Goal: Task Accomplishment & Management: Manage account settings

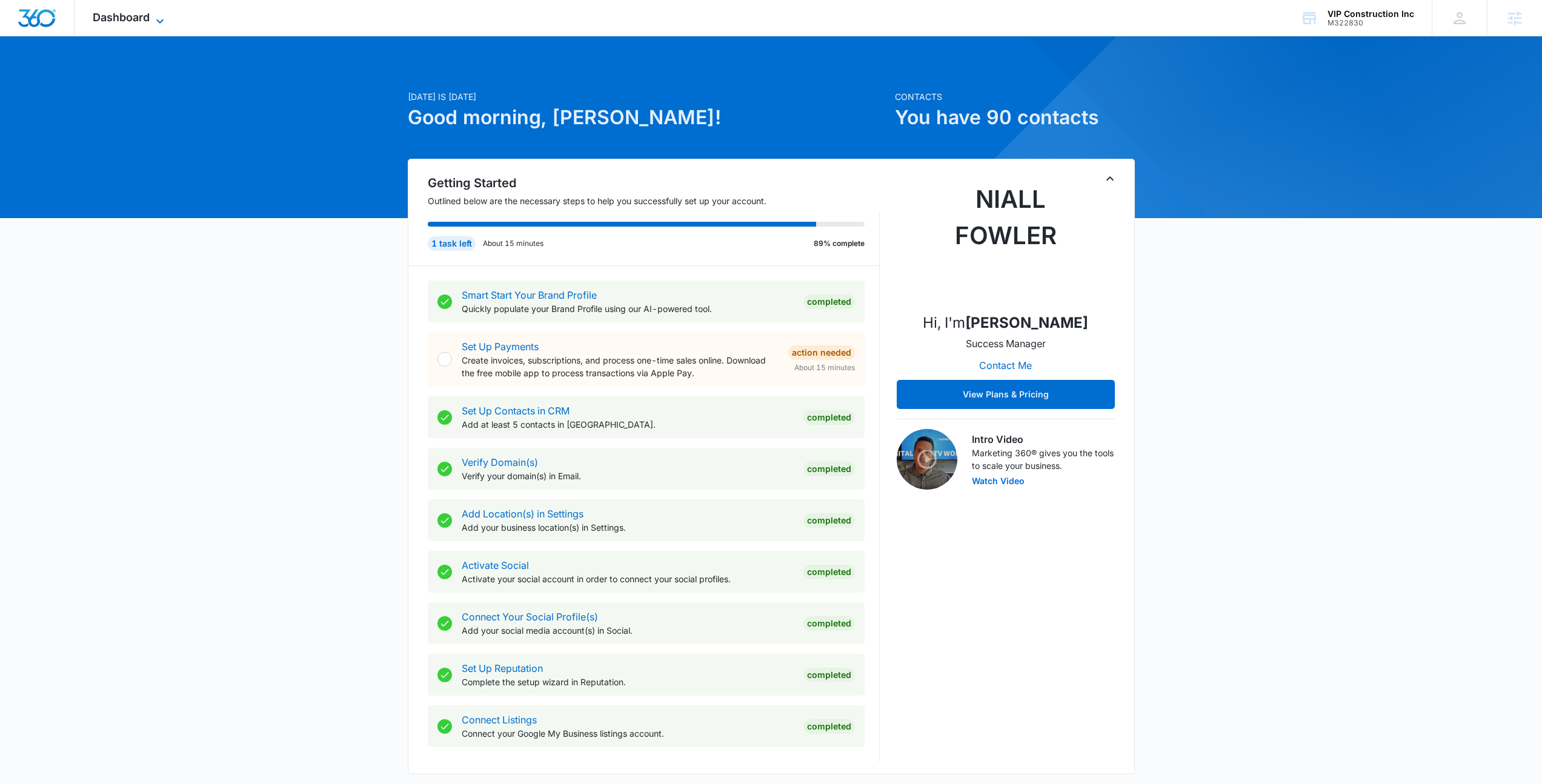
click at [133, 11] on span "Dashboard" at bounding box center [121, 17] width 57 height 13
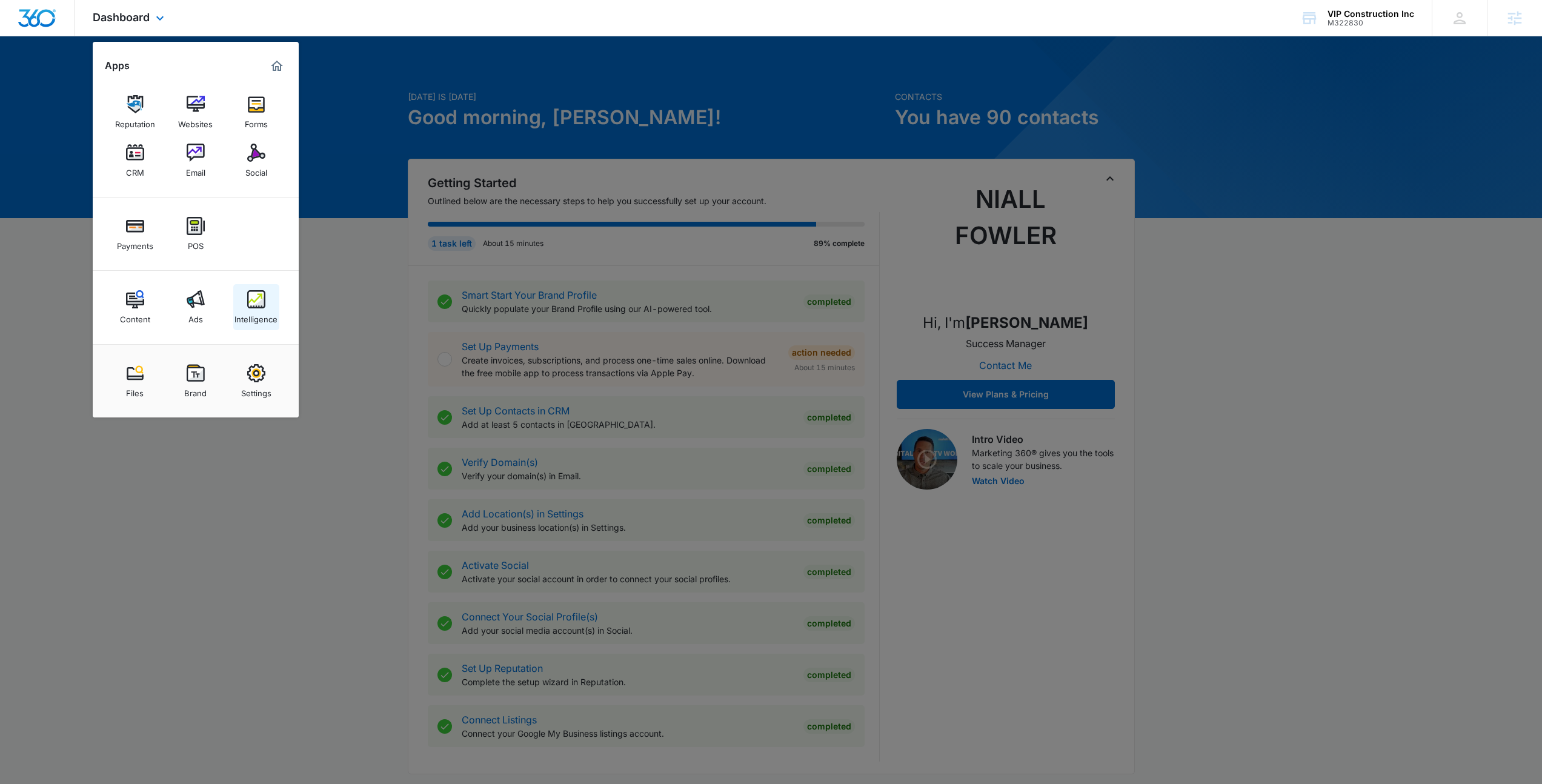
click at [263, 306] on img at bounding box center [256, 299] width 18 height 18
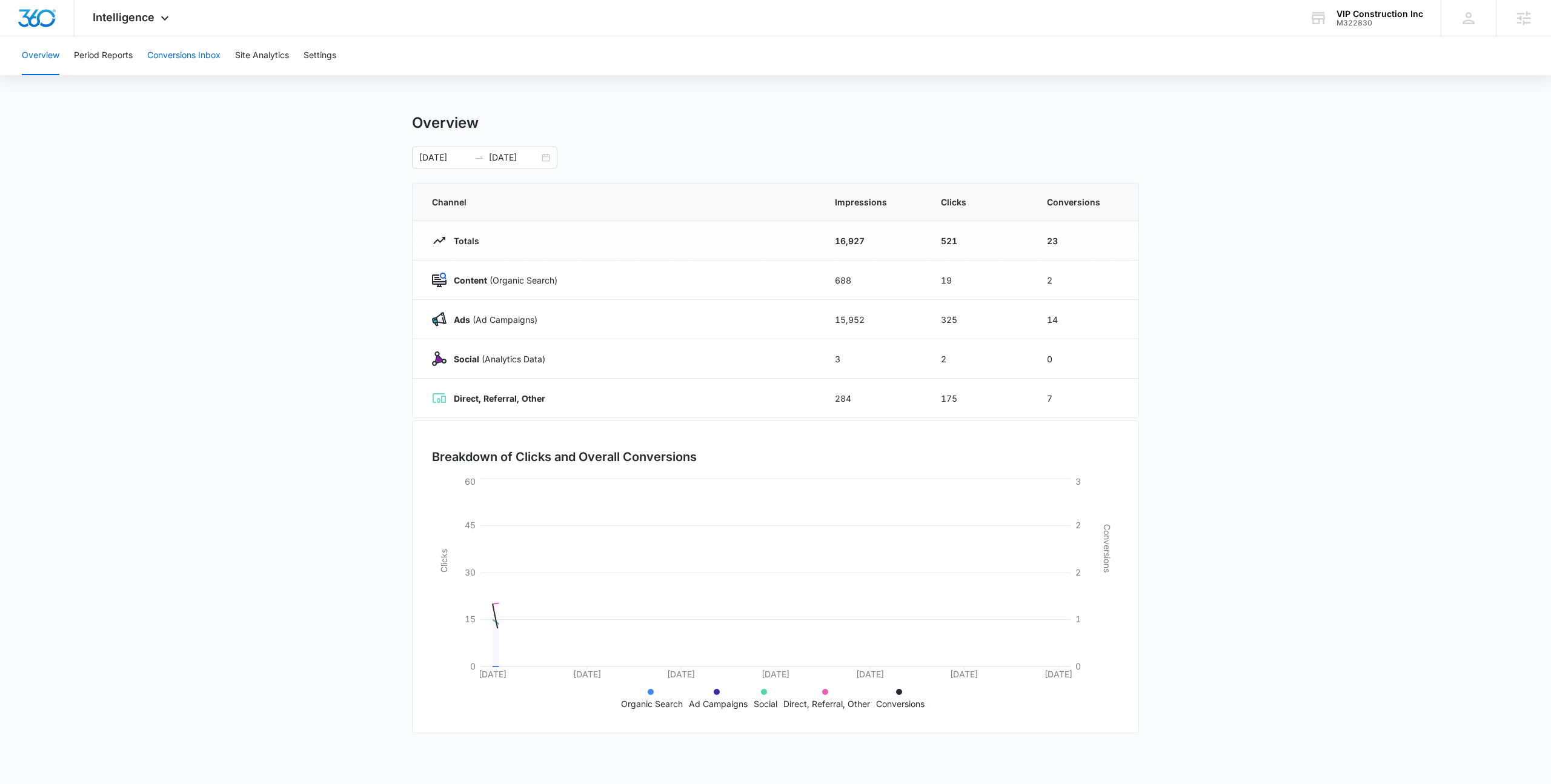
click at [189, 49] on button "Conversions Inbox" at bounding box center [183, 55] width 73 height 39
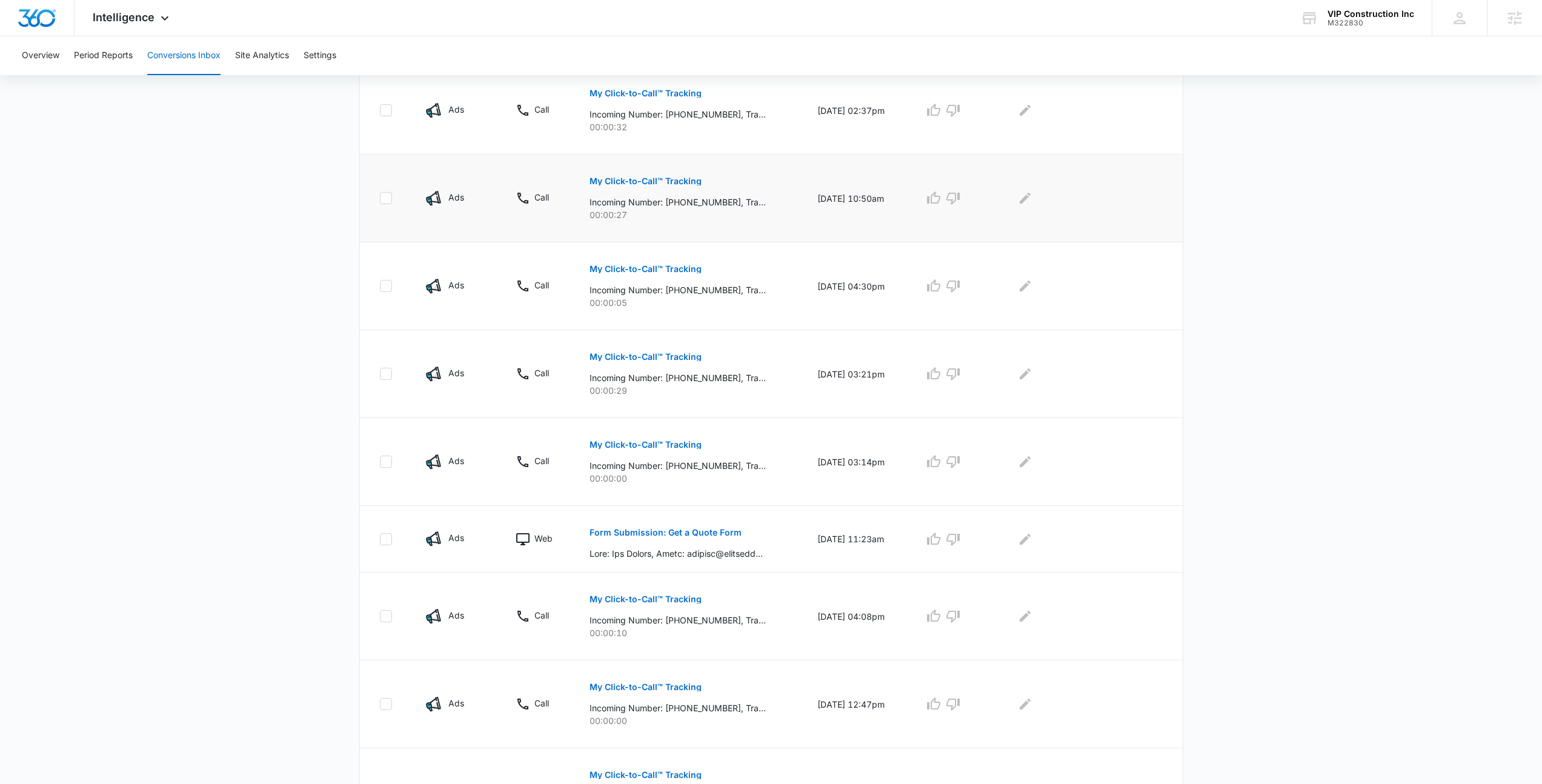
scroll to position [492, 0]
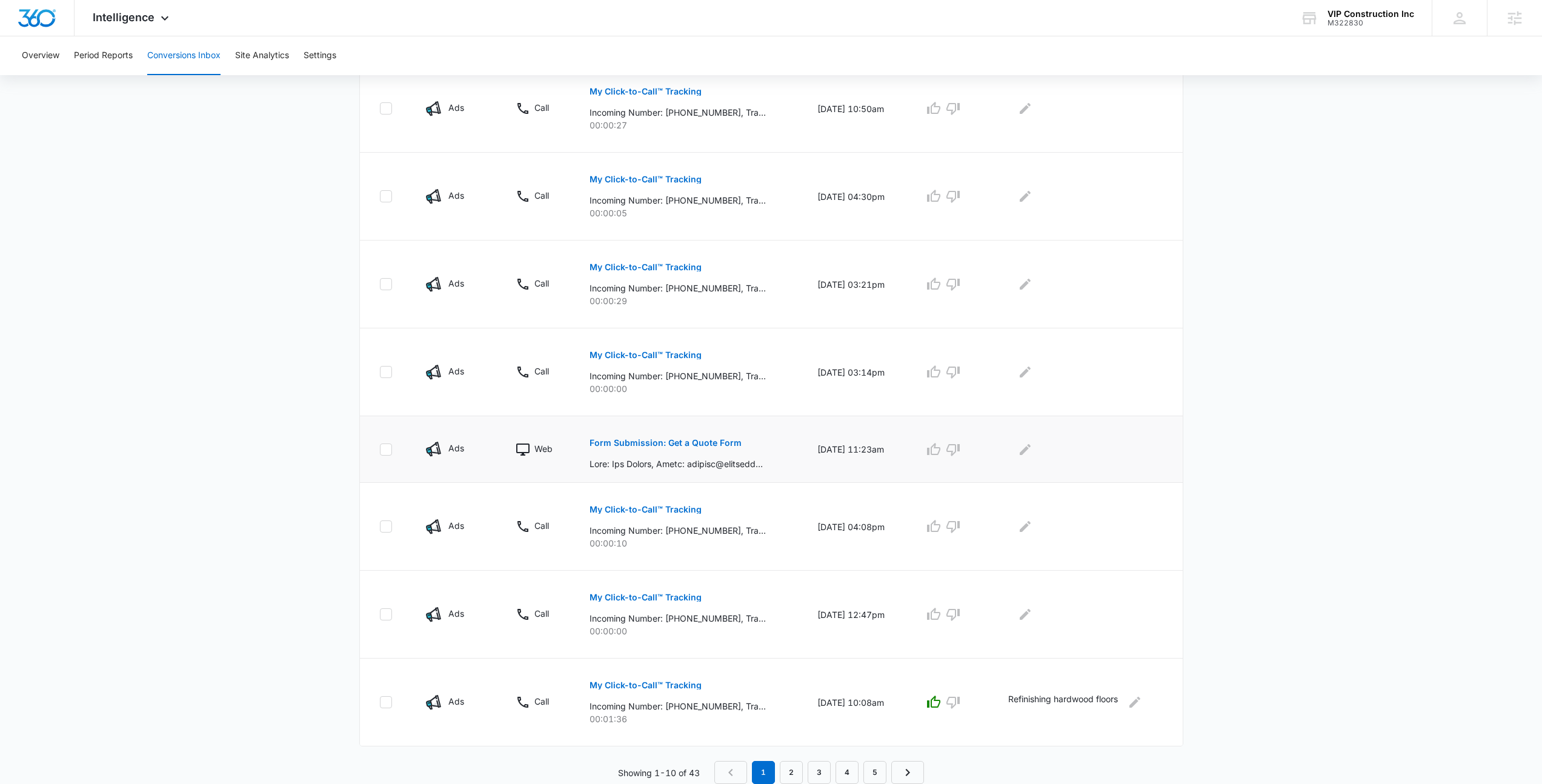
click at [697, 449] on button "Form Submission: Get a Quote Form" at bounding box center [666, 443] width 152 height 29
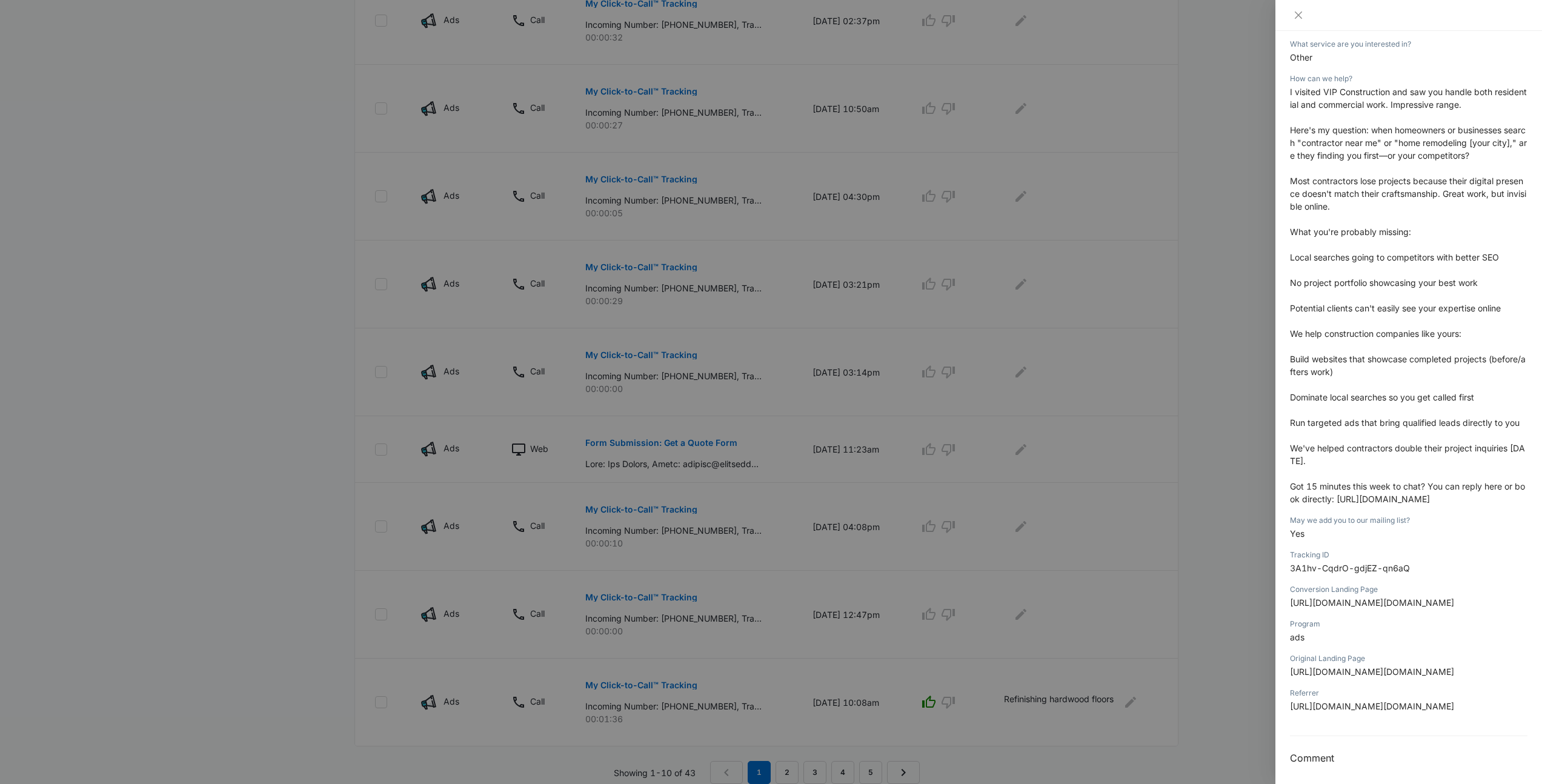
scroll to position [299, 0]
click at [1012, 312] on div at bounding box center [771, 392] width 1542 height 784
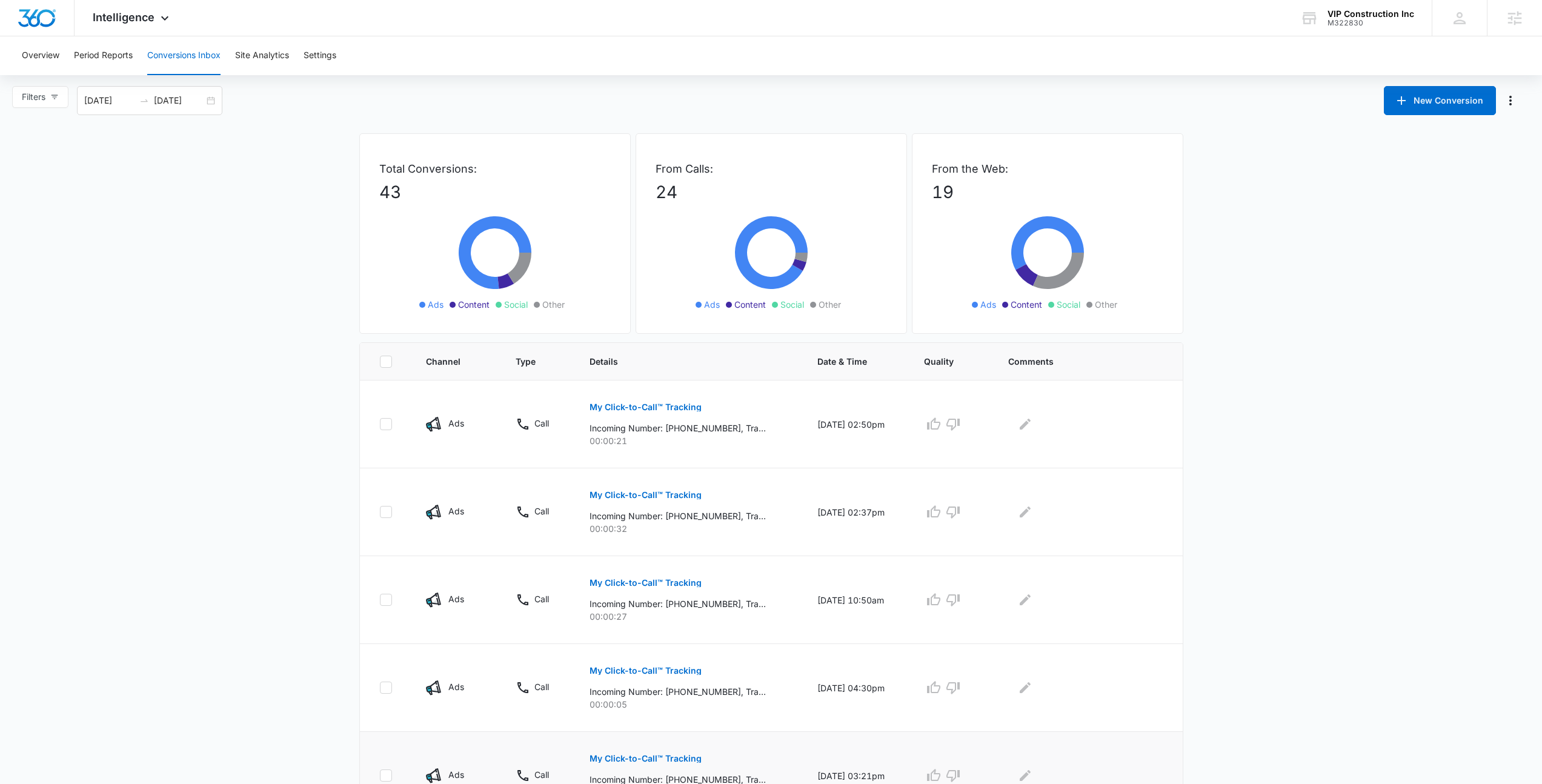
scroll to position [0, 0]
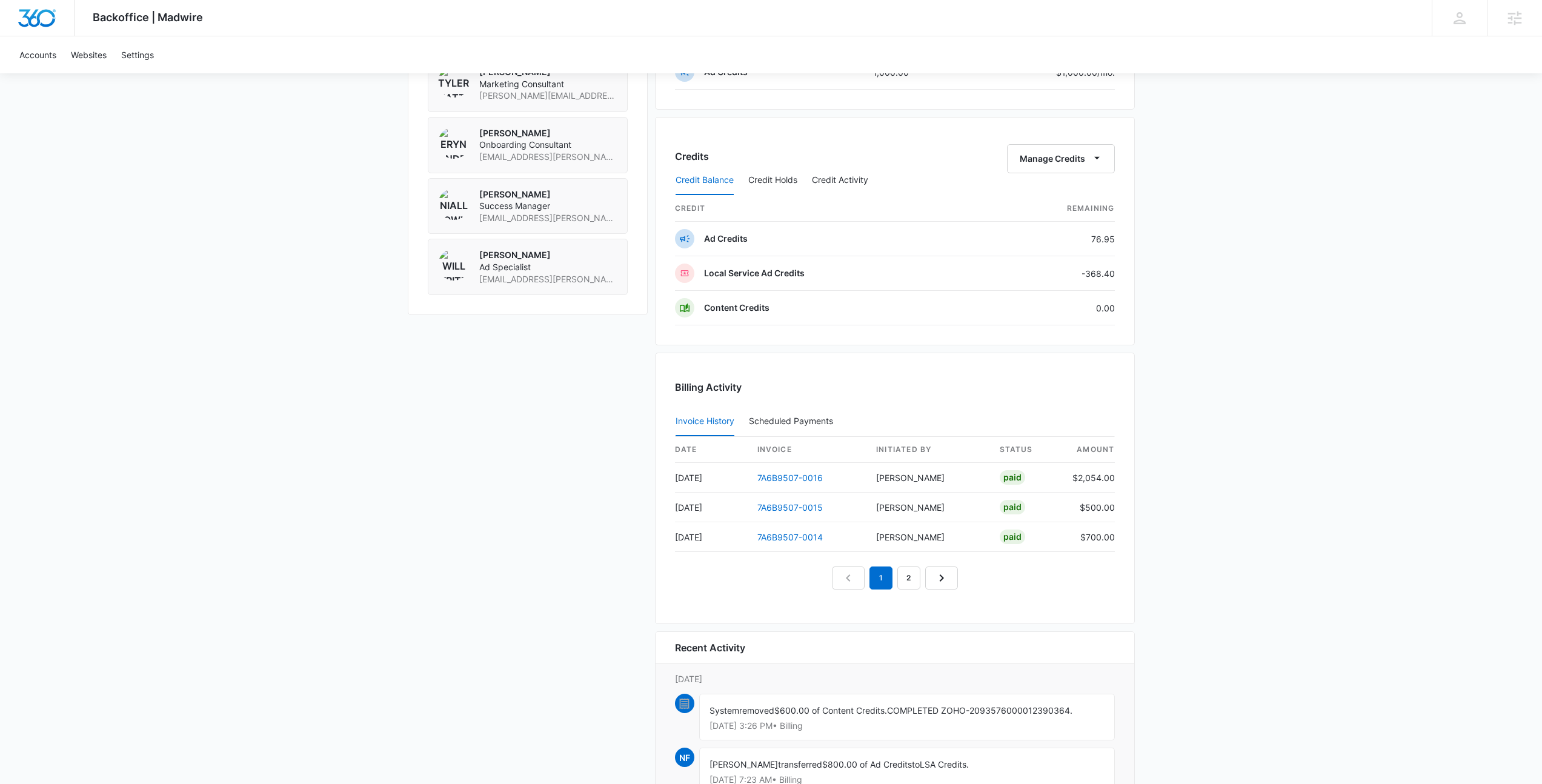
scroll to position [901, 0]
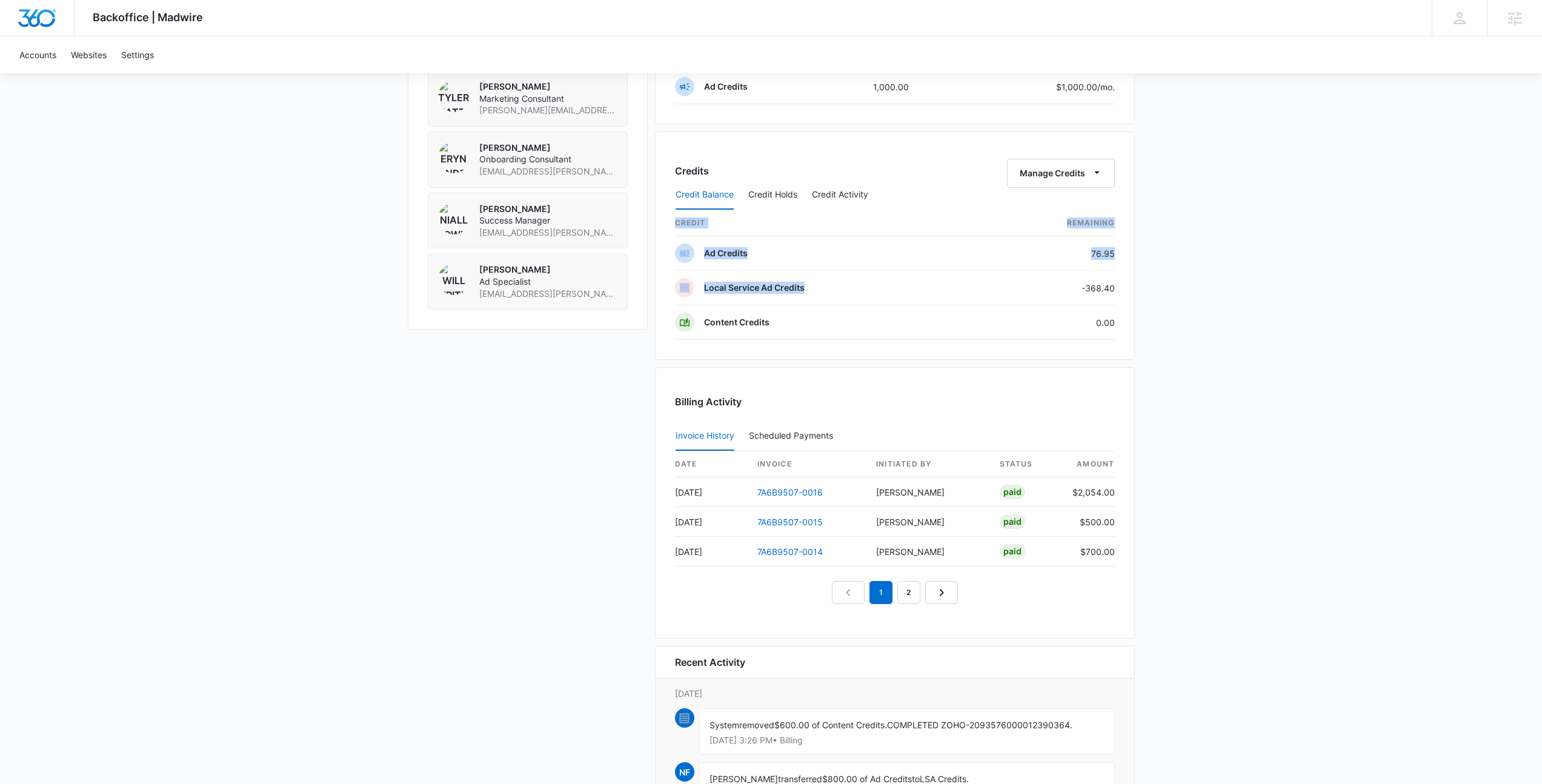
drag, startPoint x: 1083, startPoint y: 287, endPoint x: 1123, endPoint y: 289, distance: 40.0
click at [1123, 289] on div "Credits Manage Credits Credit Balance Credit Holds Credit Activity credit Remai…" at bounding box center [895, 245] width 480 height 228
click at [816, 191] on button "Credit Activity" at bounding box center [839, 195] width 56 height 29
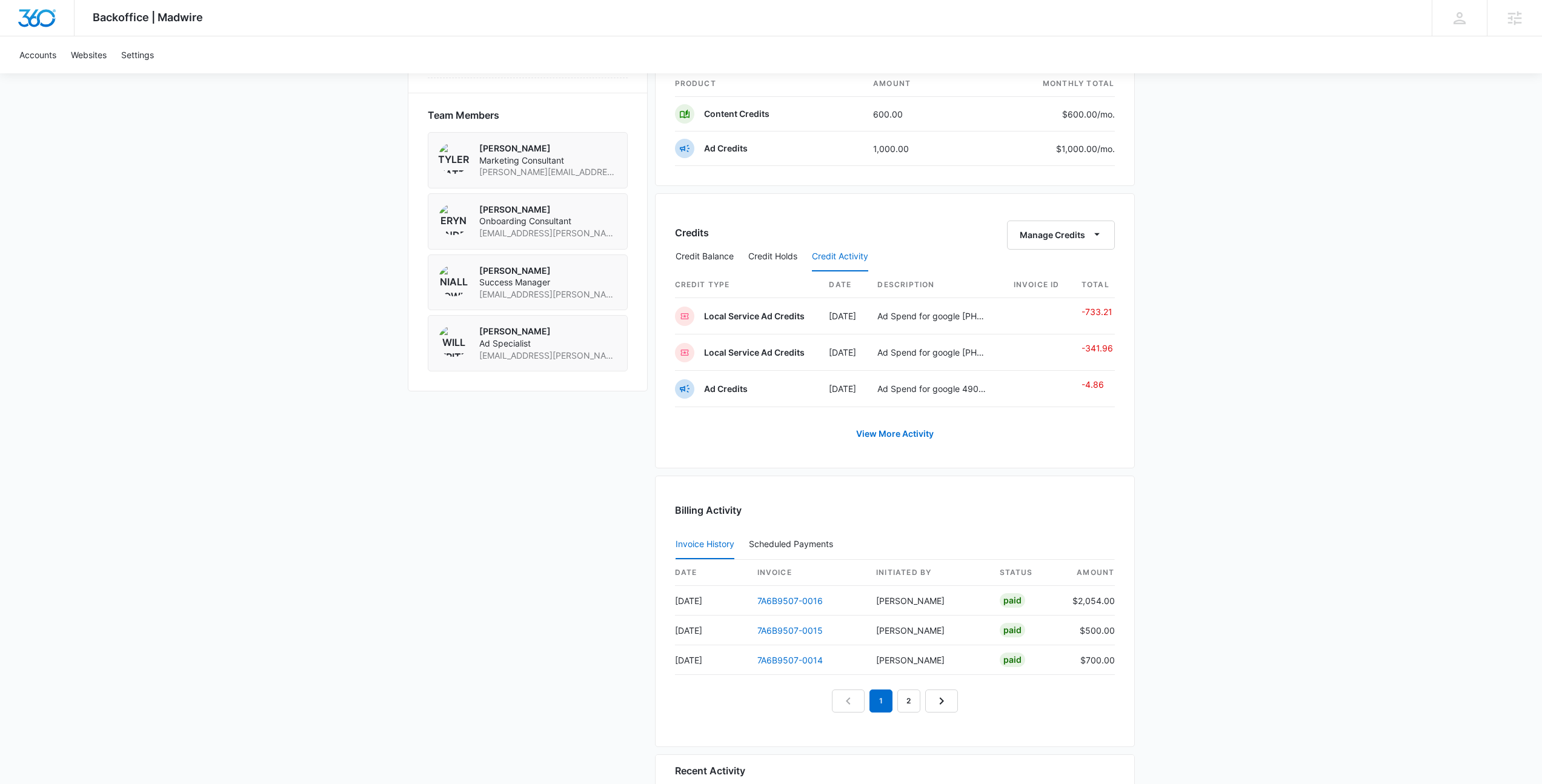
scroll to position [834, 0]
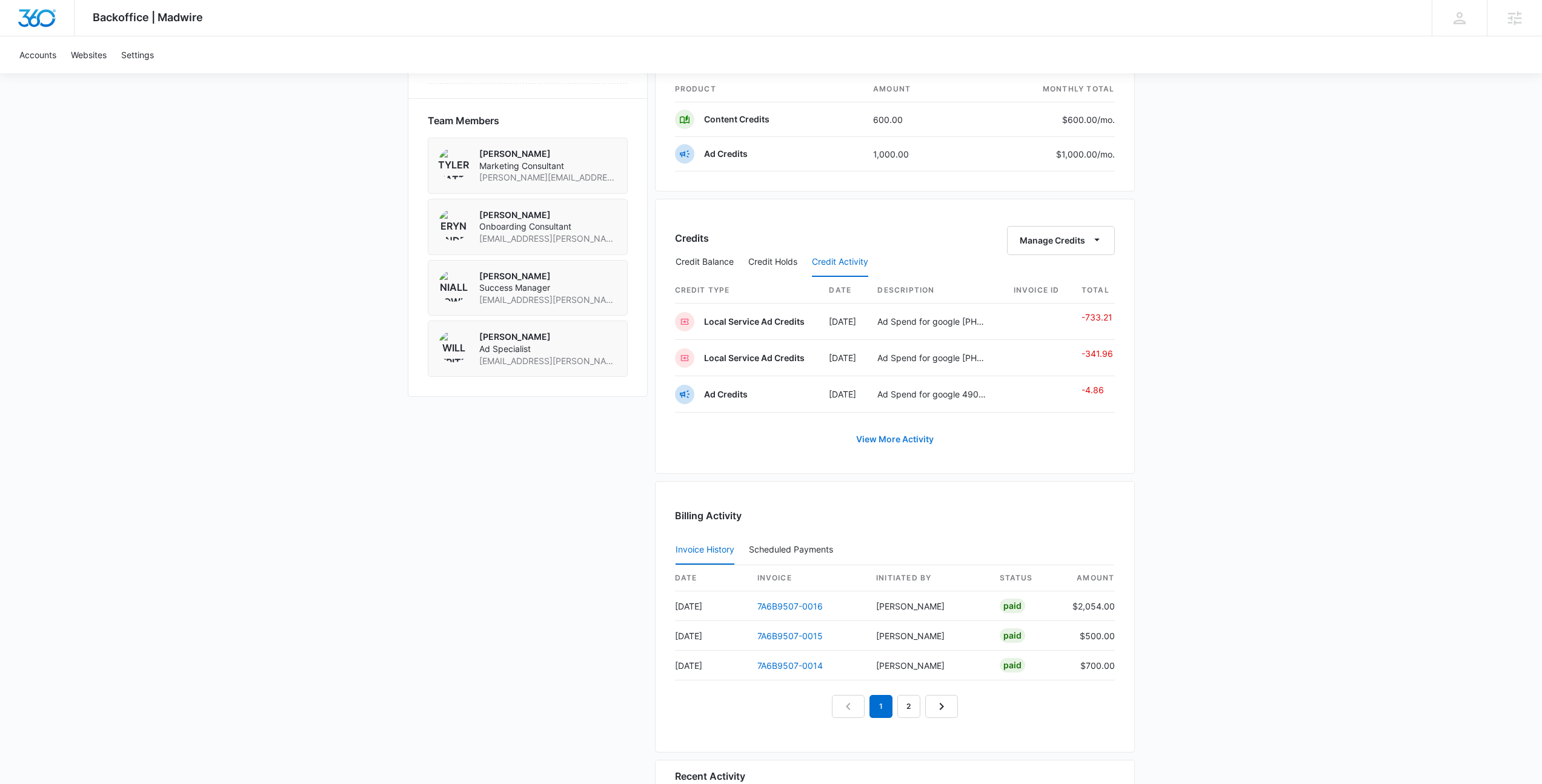
click at [924, 441] on link "View More Activity" at bounding box center [895, 439] width 102 height 29
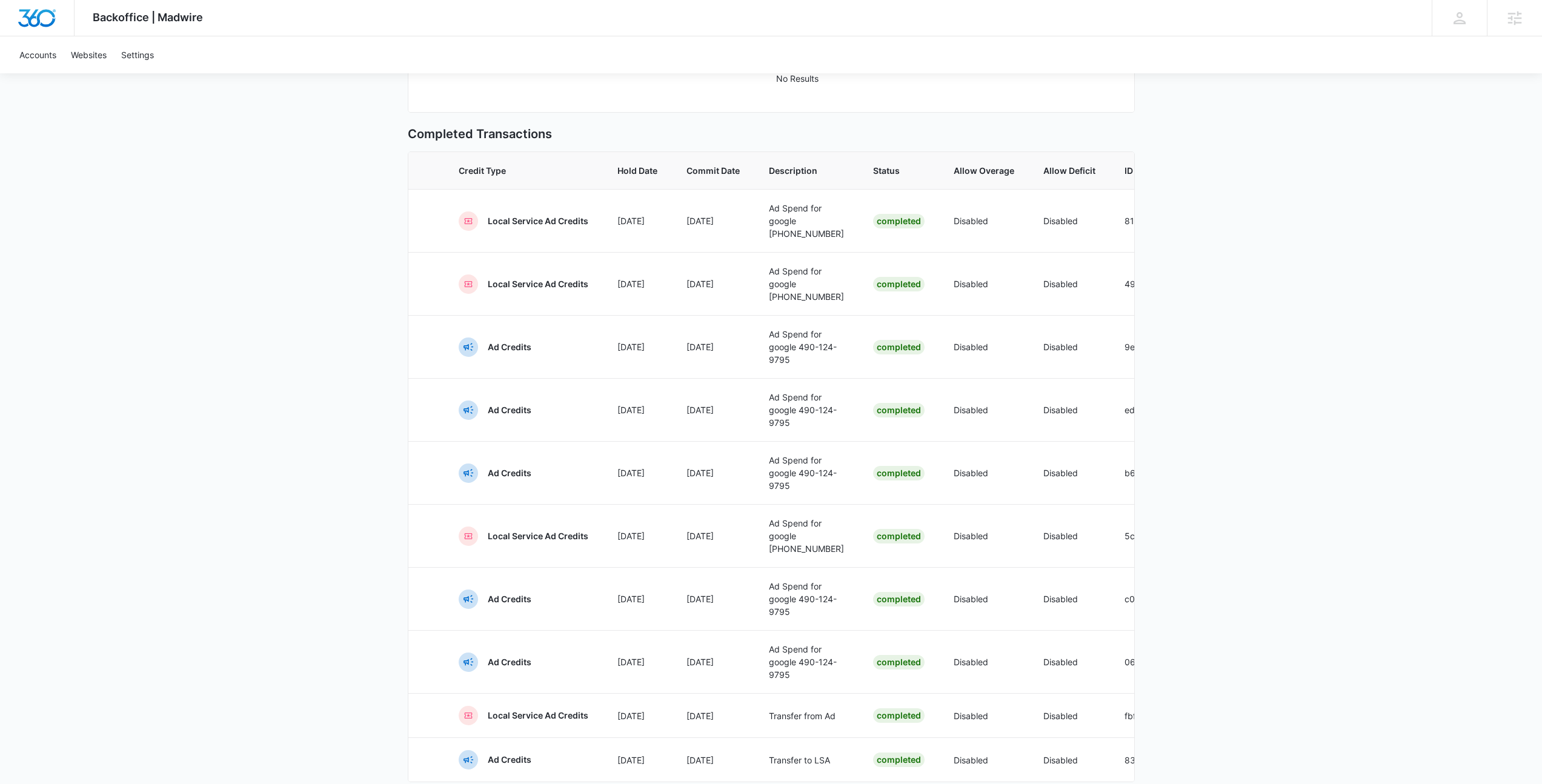
scroll to position [283, 0]
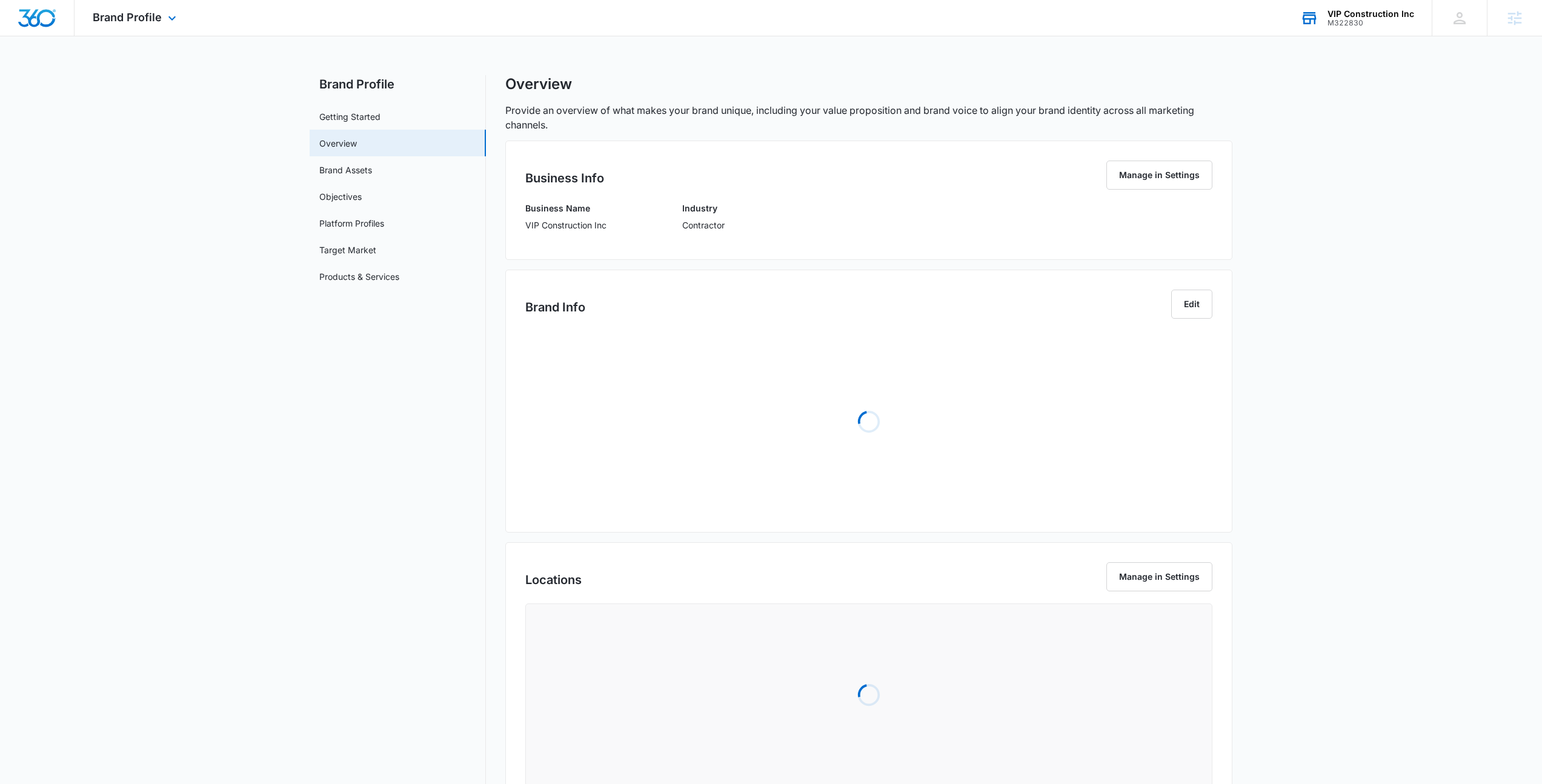
click at [1359, 11] on div "VIP Construction Inc" at bounding box center [1371, 14] width 87 height 9
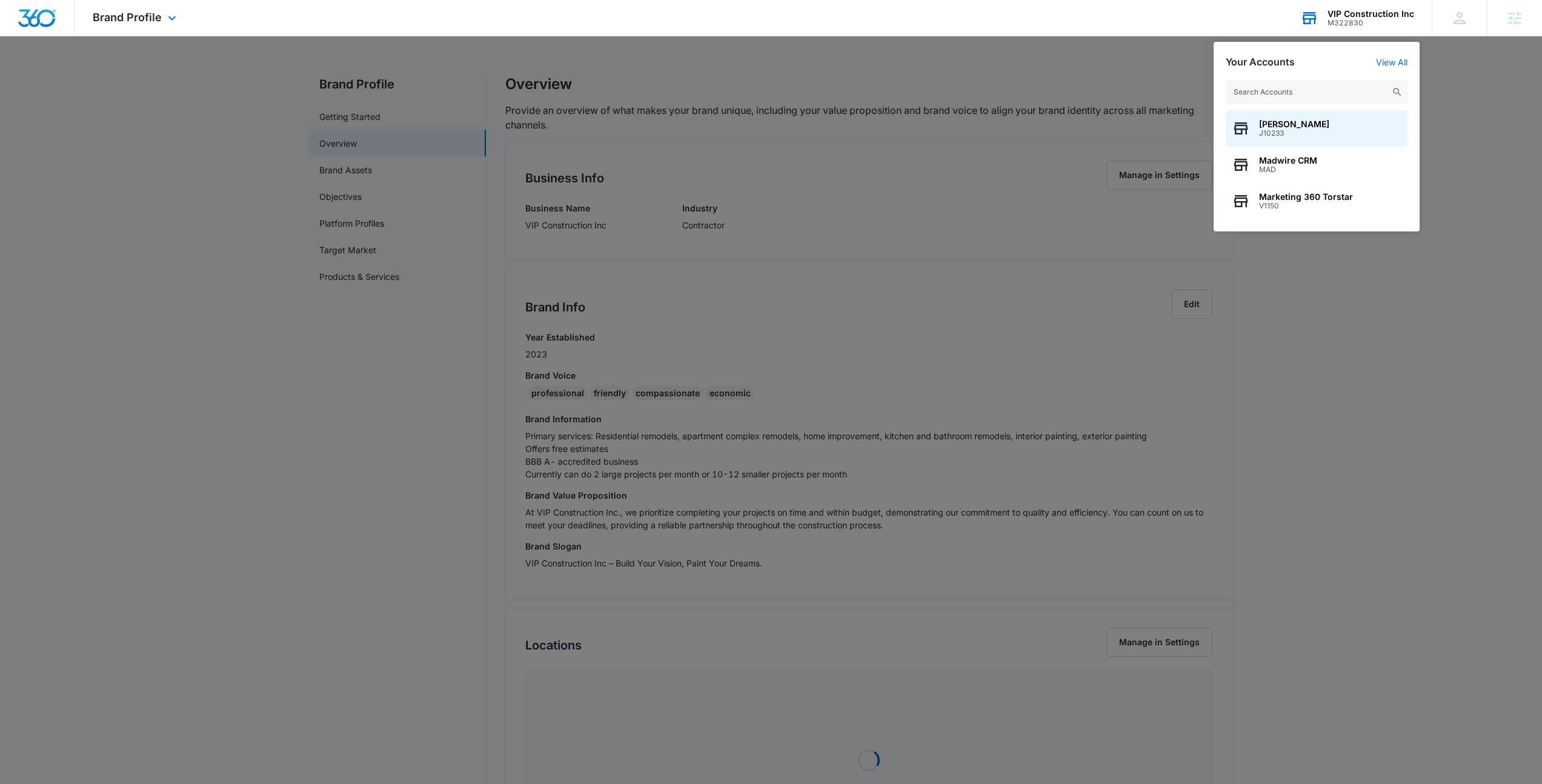
click at [1293, 90] on input "text" at bounding box center [1316, 92] width 182 height 24
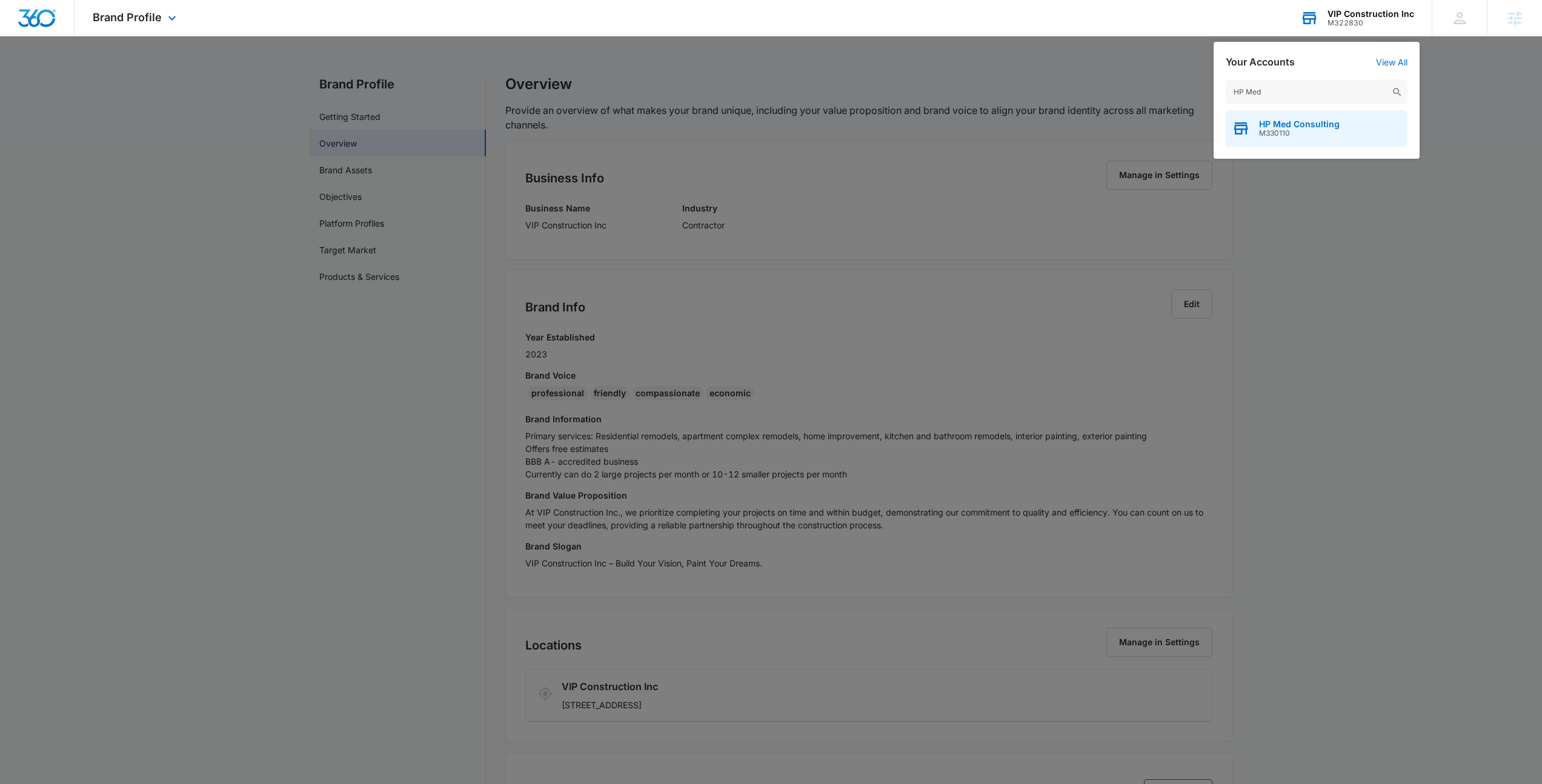
type input "HP Med"
click at [1293, 134] on span "M330110" at bounding box center [1300, 133] width 81 height 9
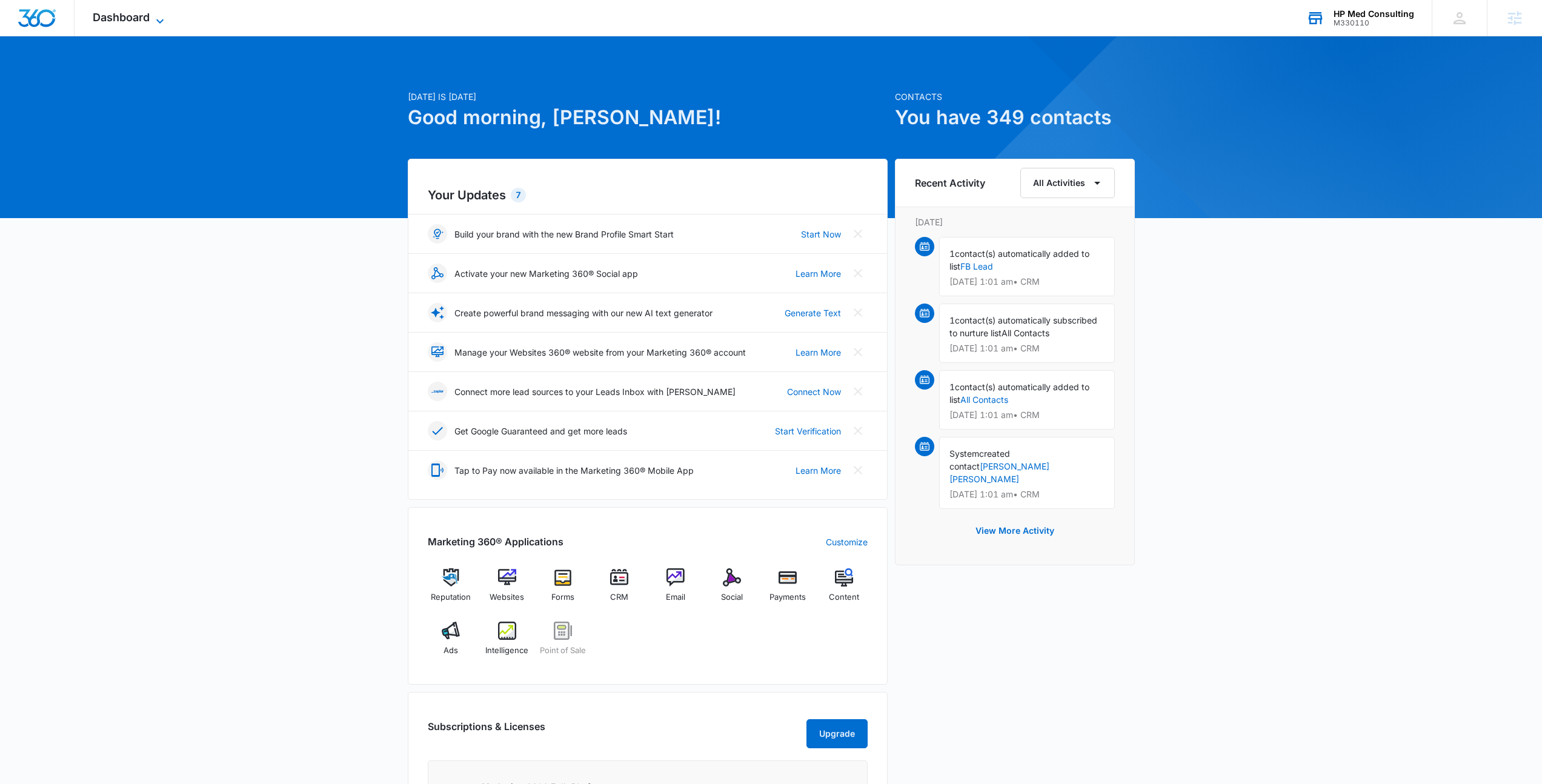
click at [149, 12] on span "Dashboard" at bounding box center [121, 17] width 57 height 13
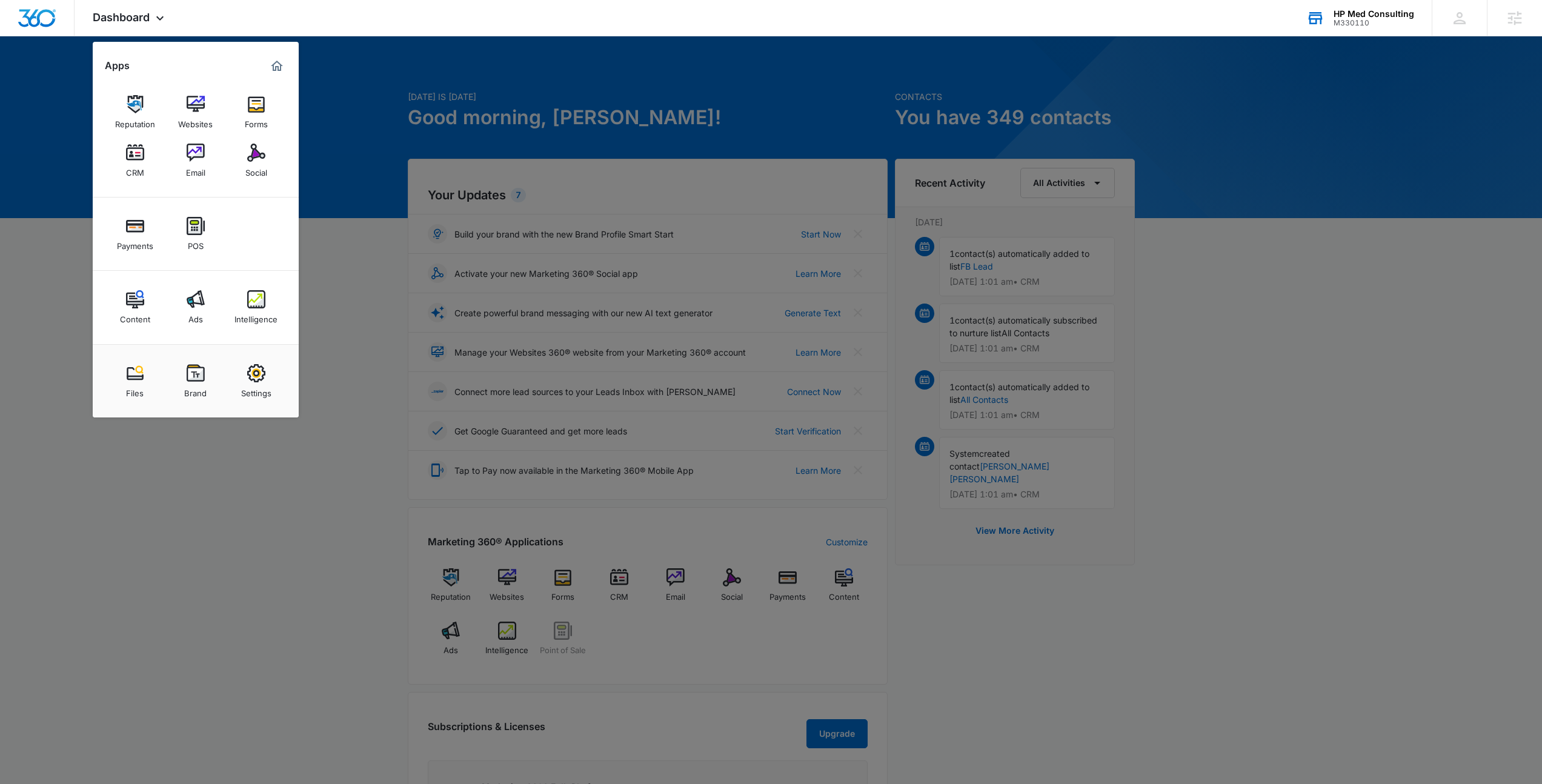
click at [543, 52] on div at bounding box center [771, 392] width 1542 height 784
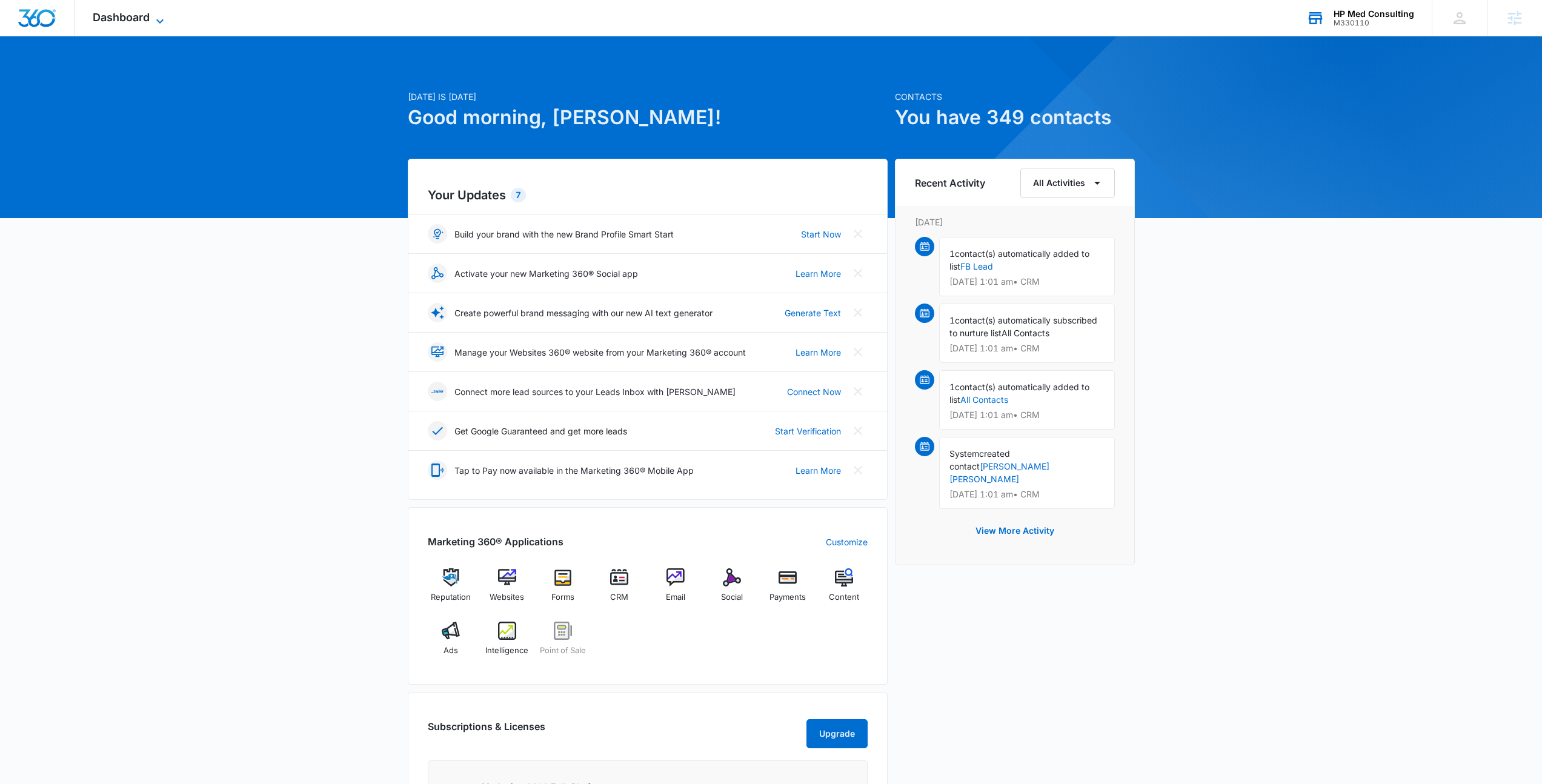
click at [143, 22] on span "Dashboard" at bounding box center [121, 17] width 57 height 13
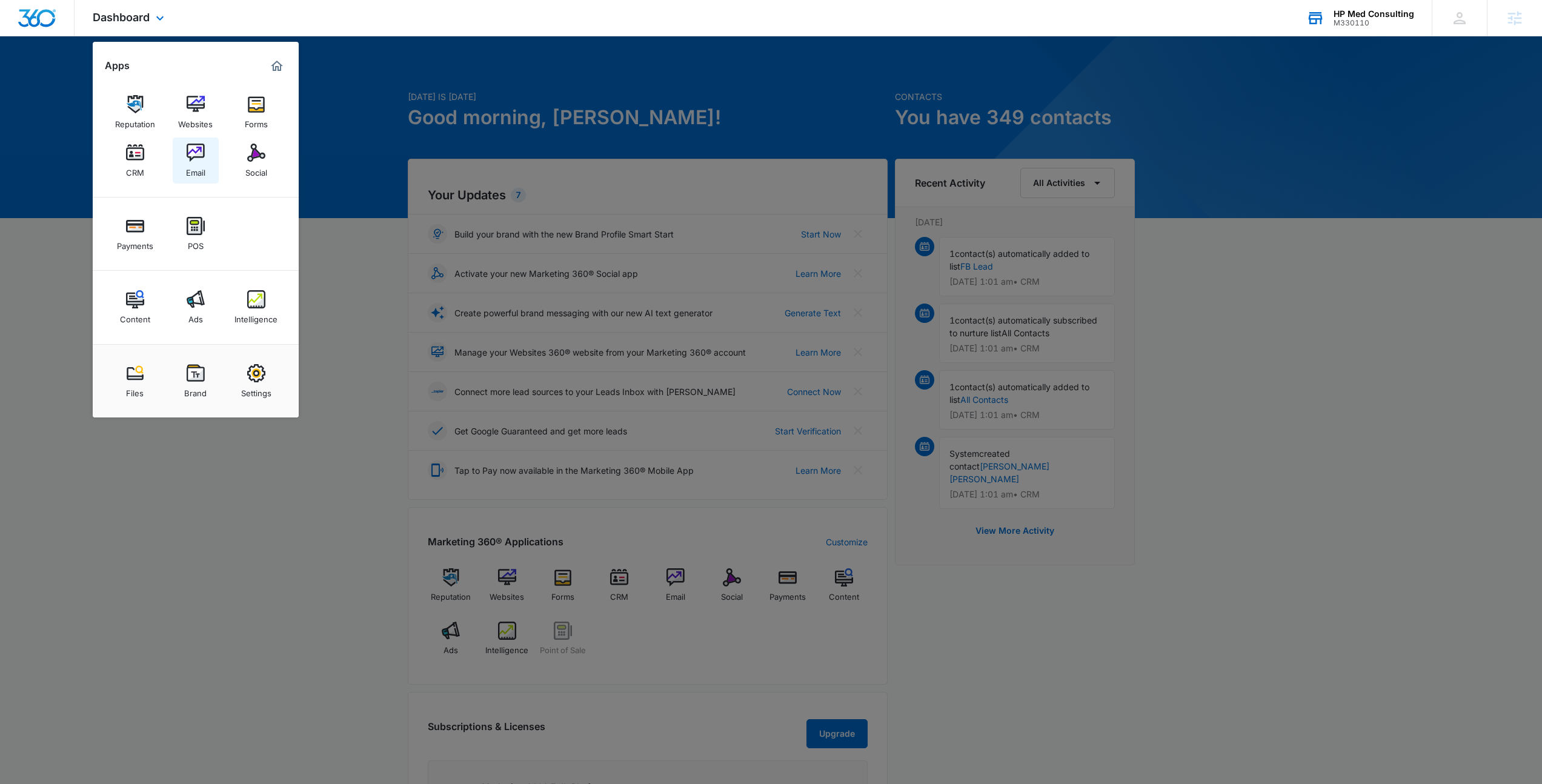
click at [185, 160] on link "Email" at bounding box center [195, 160] width 46 height 46
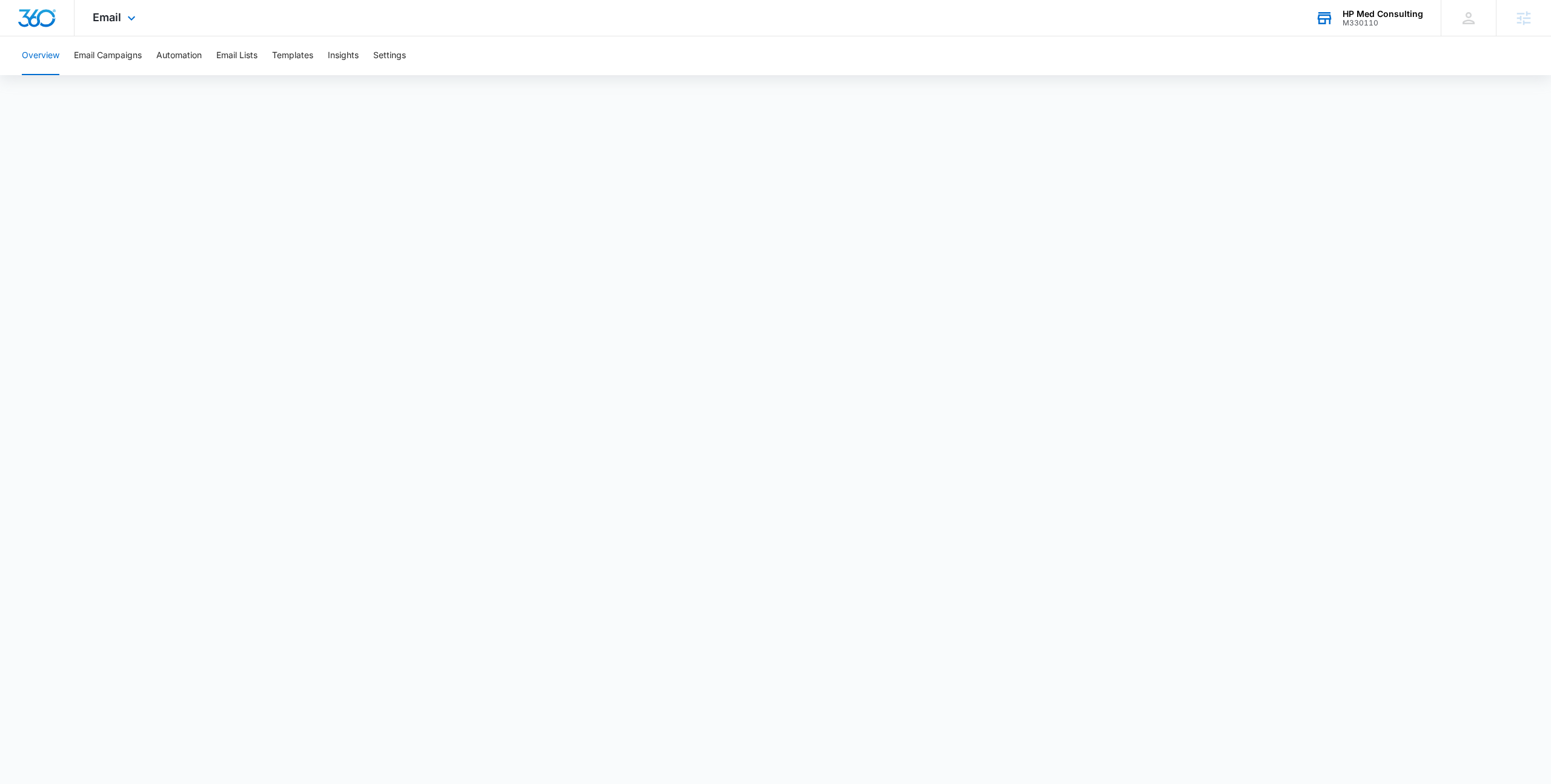
click at [473, 13] on div "Email Apps Reputation Websites Forms CRM Email Social Payments POS Content Ads …" at bounding box center [776, 18] width 1551 height 36
